Goal: Information Seeking & Learning: Learn about a topic

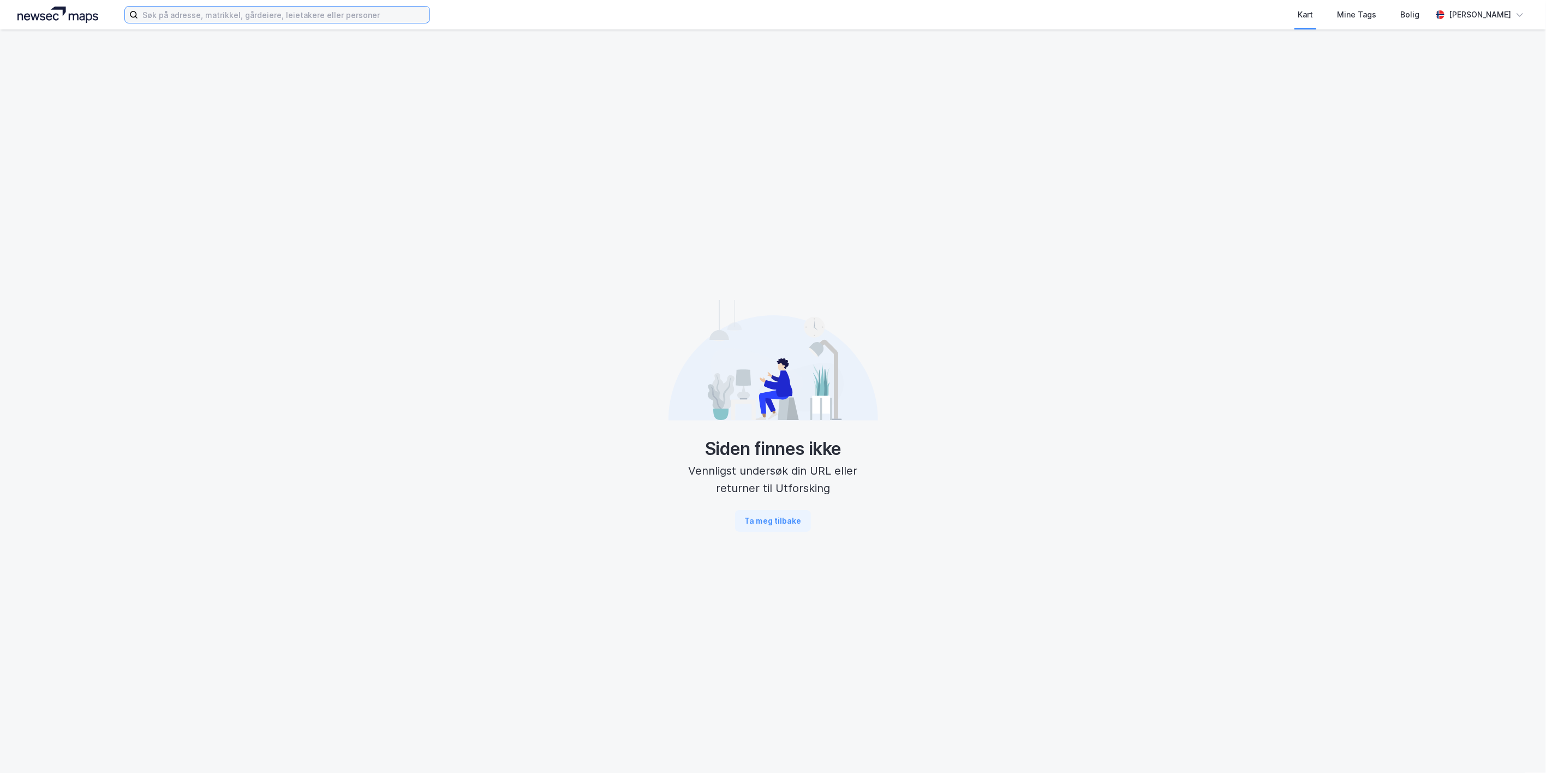
click at [229, 14] on input at bounding box center [283, 15] width 291 height 16
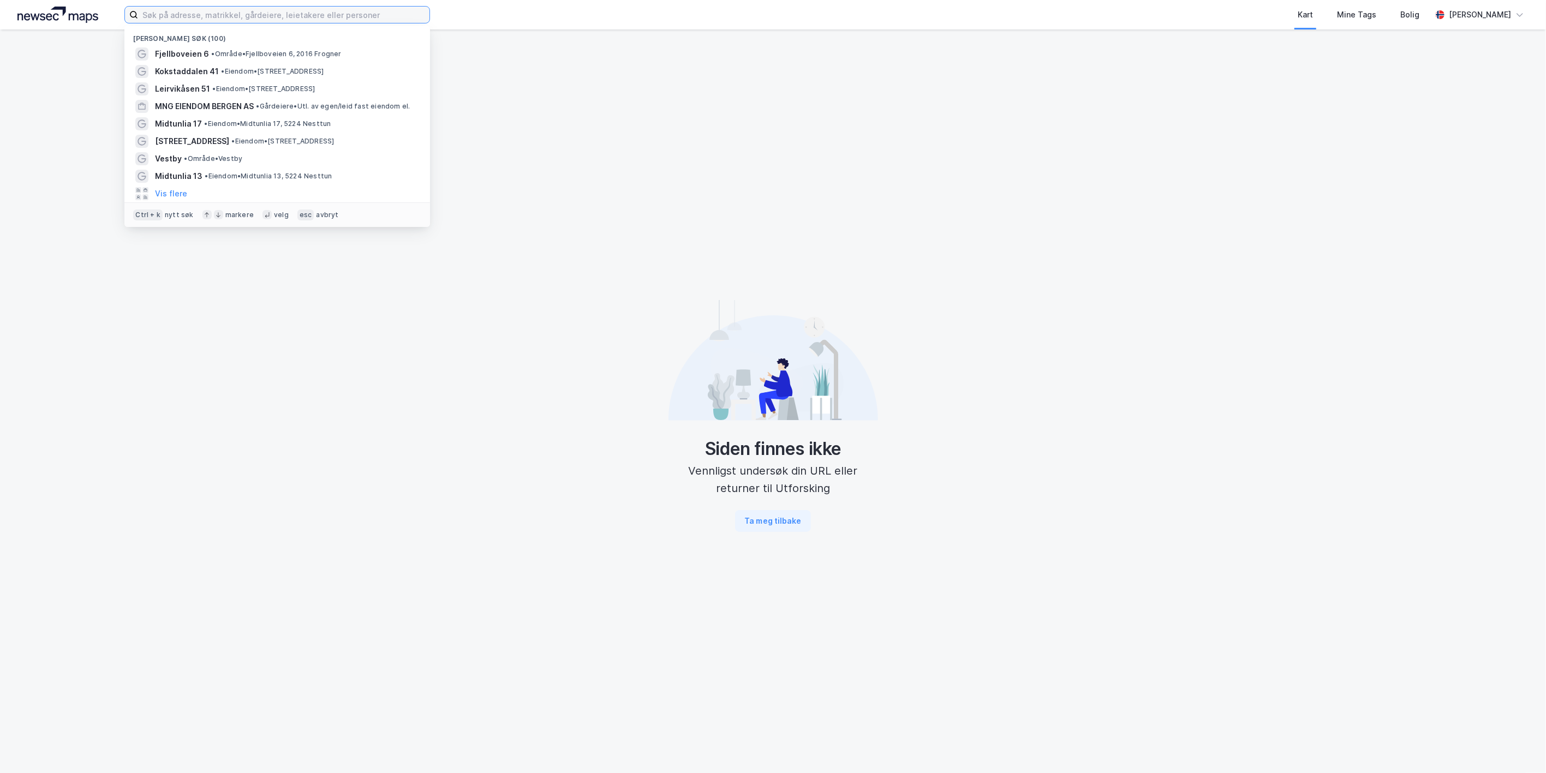
click at [303, 15] on input at bounding box center [283, 15] width 291 height 16
paste input "[STREET_ADDRESS]"
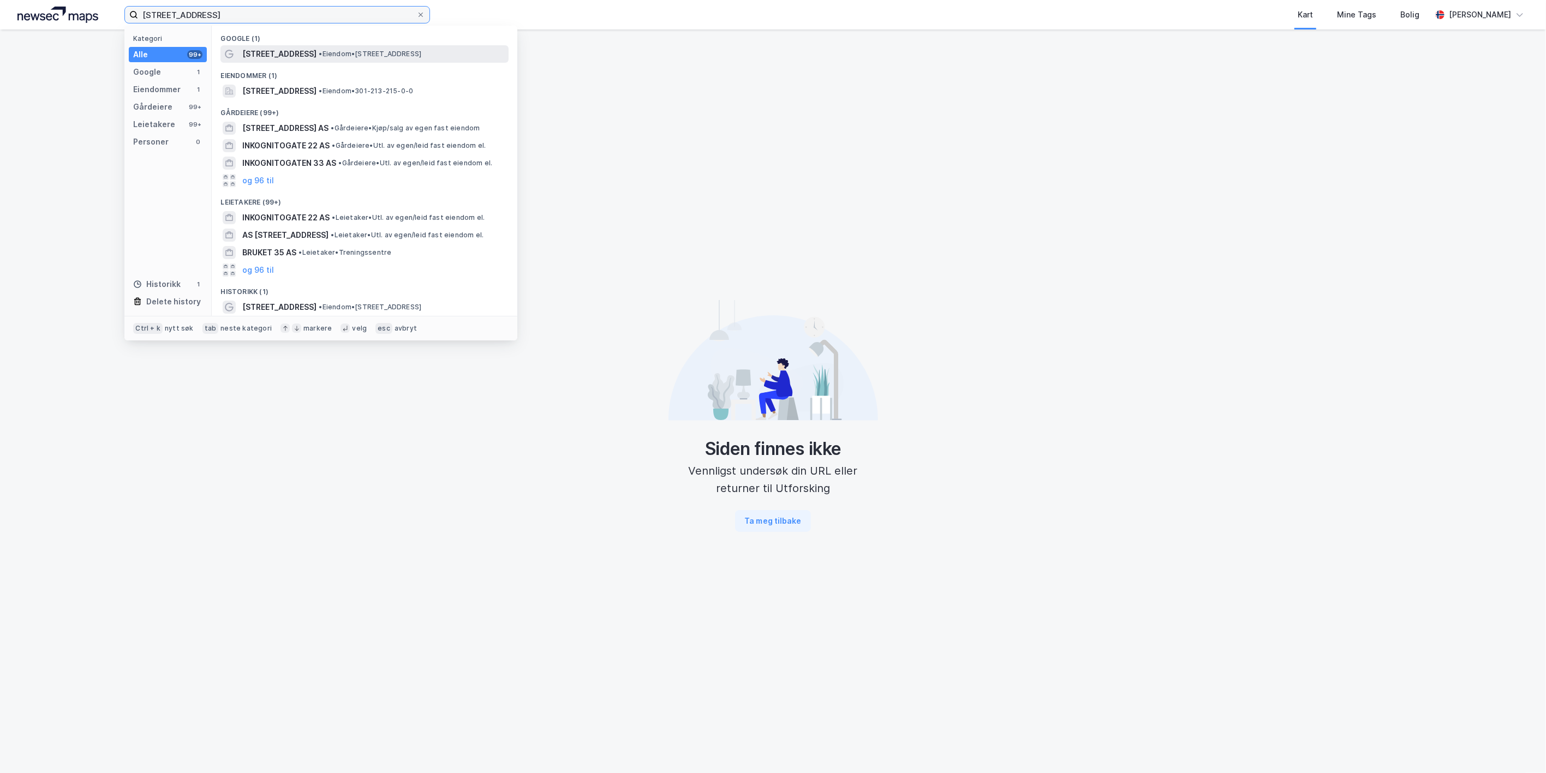
type input "[STREET_ADDRESS]"
click at [295, 50] on span "[STREET_ADDRESS]" at bounding box center [279, 53] width 74 height 13
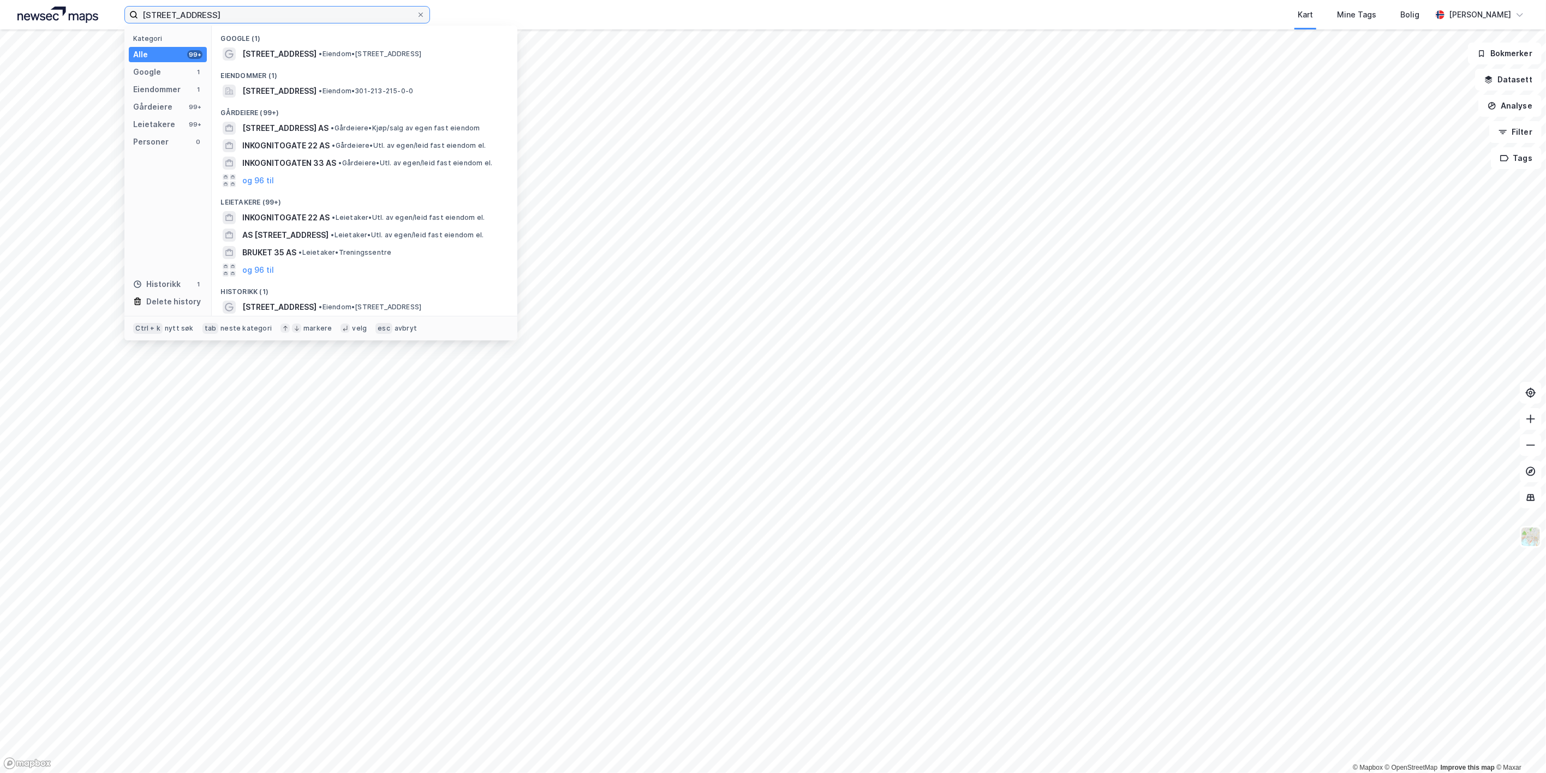
click at [291, 14] on input "[STREET_ADDRESS]" at bounding box center [277, 15] width 278 height 16
click at [283, 52] on span "[STREET_ADDRESS]" at bounding box center [279, 53] width 74 height 13
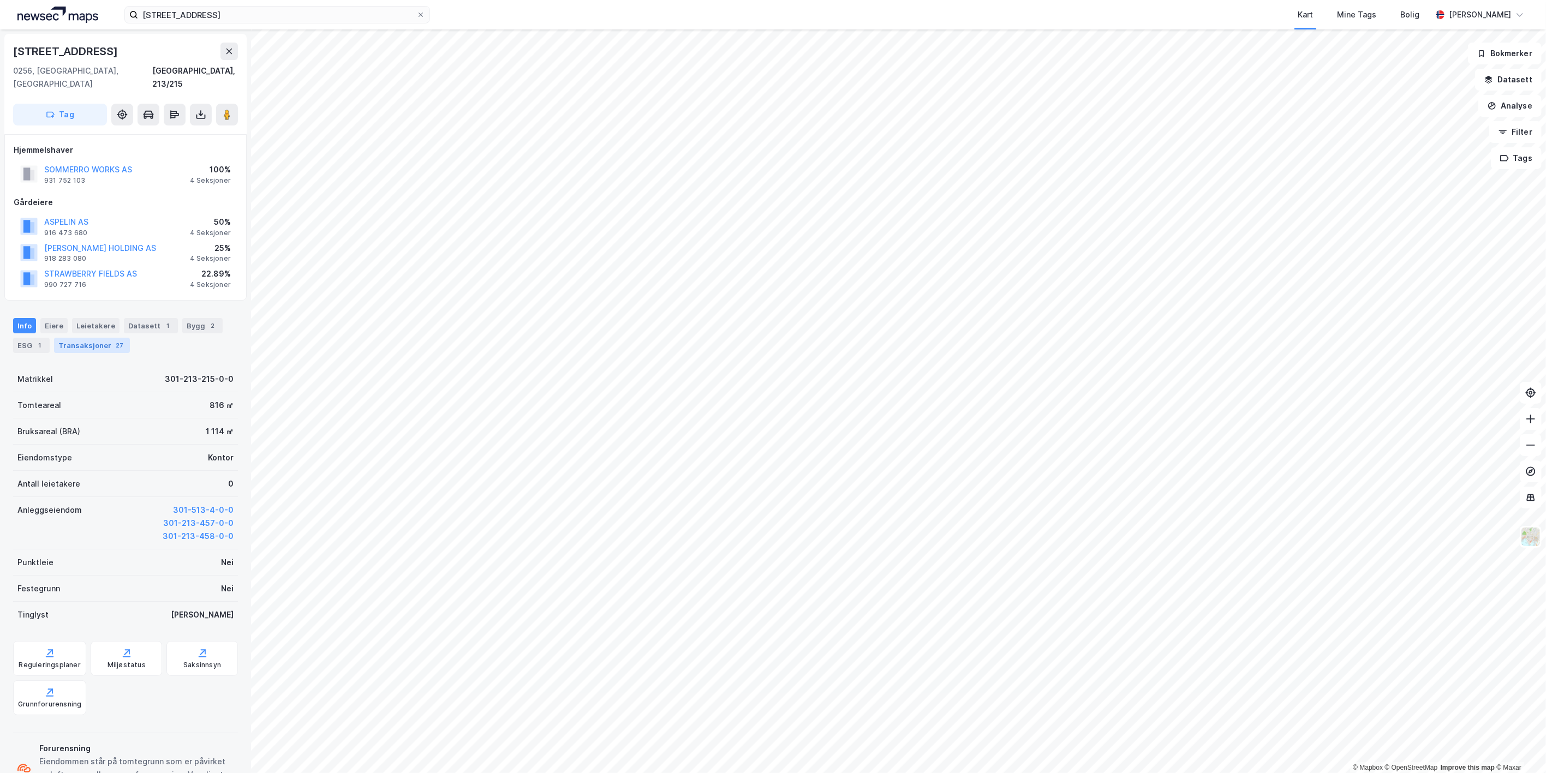
click at [62, 338] on div "Transaksjoner 27" at bounding box center [92, 345] width 76 height 15
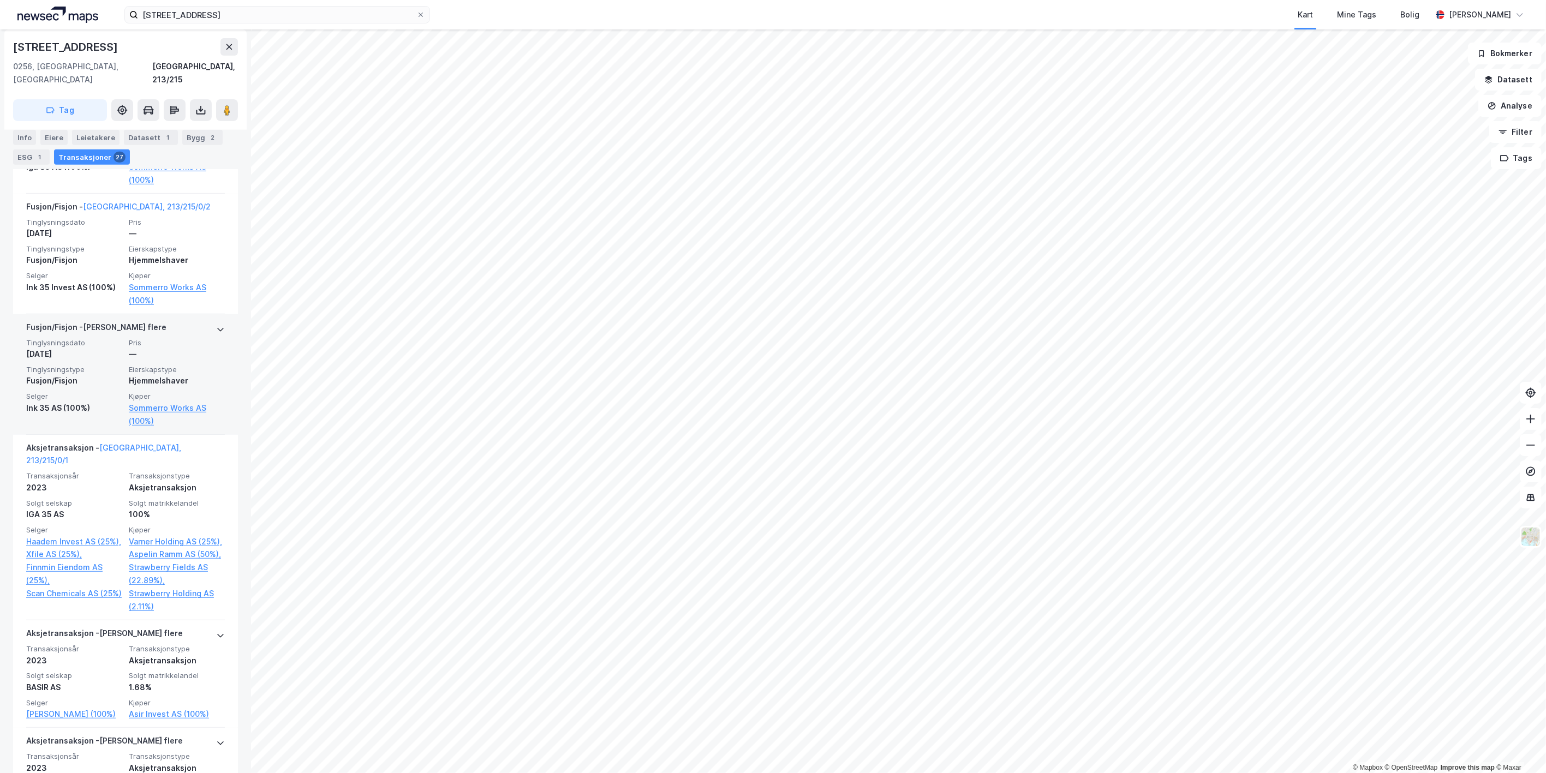
scroll to position [546, 0]
